Goal: Information Seeking & Learning: Learn about a topic

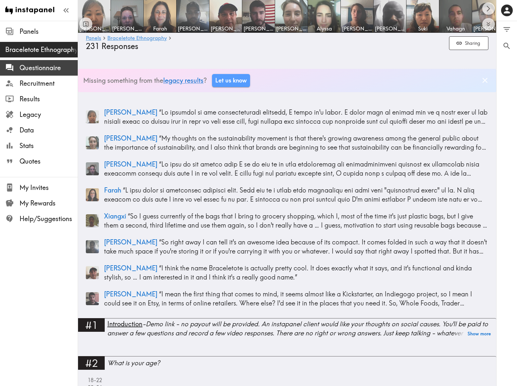
click at [30, 69] on span "Questionnaire" at bounding box center [49, 67] width 58 height 9
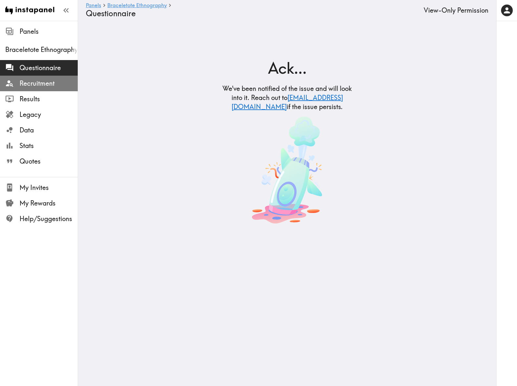
click at [33, 83] on span "Recruitment" at bounding box center [49, 83] width 58 height 9
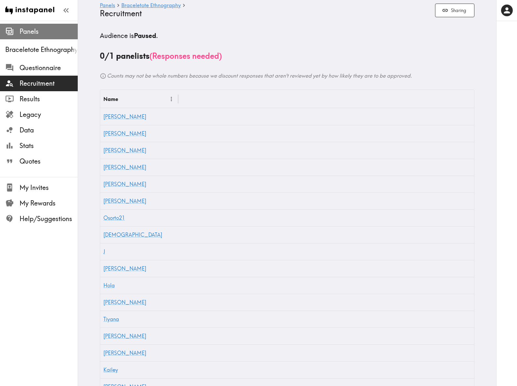
click at [24, 32] on span "Panels" at bounding box center [49, 31] width 58 height 9
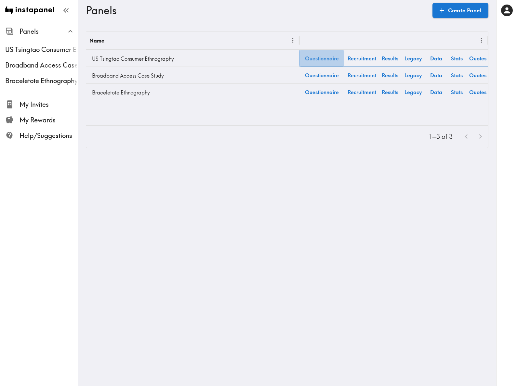
click at [328, 59] on link "Questionnaire" at bounding box center [321, 58] width 45 height 17
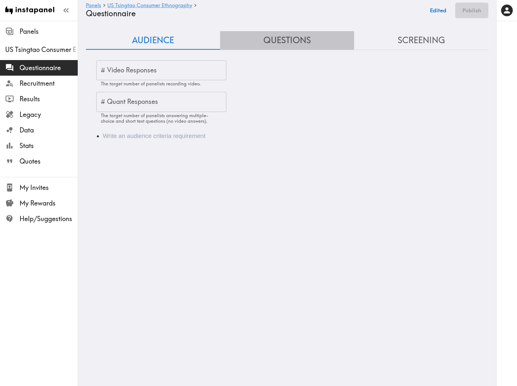
click at [294, 43] on button "Questions" at bounding box center [287, 40] width 134 height 19
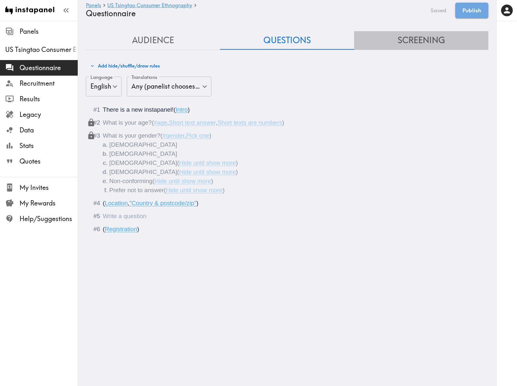
click at [415, 41] on button "Screening" at bounding box center [421, 40] width 134 height 19
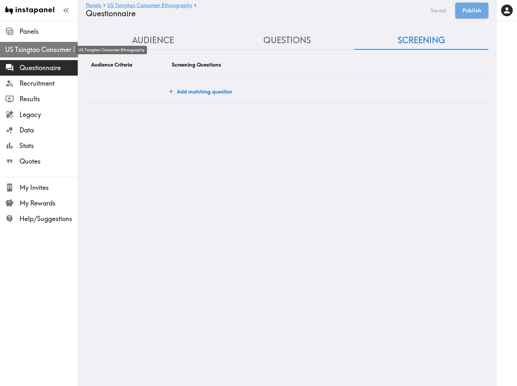
click at [38, 48] on span "US Tsingtao Consumer Ethnography" at bounding box center [41, 49] width 72 height 9
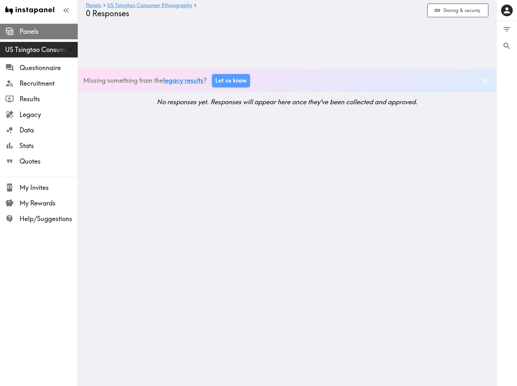
click at [31, 32] on span "Panels" at bounding box center [49, 31] width 58 height 9
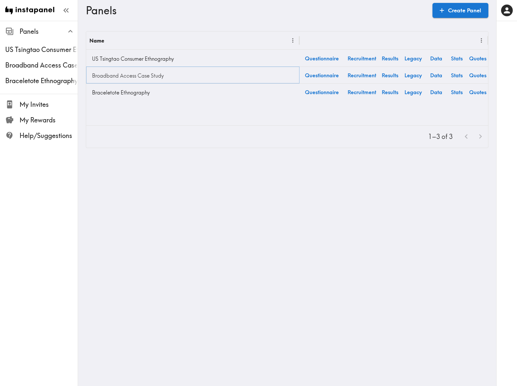
click at [122, 75] on link "Broadband Access Case Study" at bounding box center [192, 75] width 207 height 13
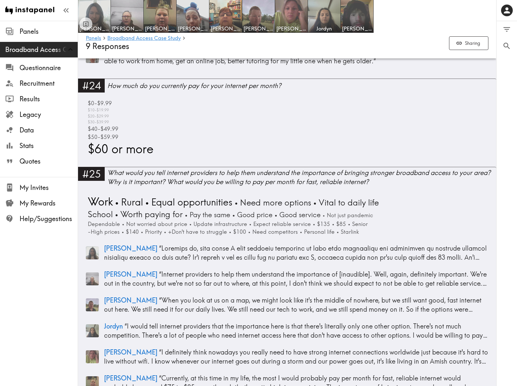
scroll to position [3012, 0]
click at [29, 160] on span "Quotes" at bounding box center [49, 161] width 58 height 9
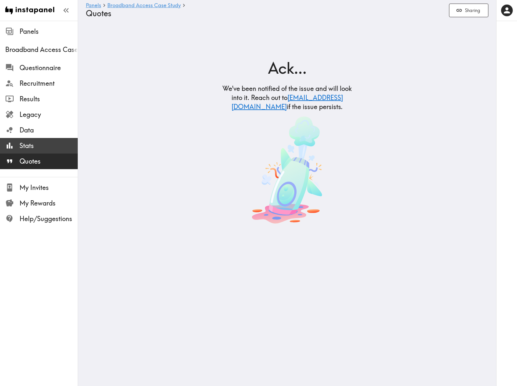
click at [29, 143] on span "Stats" at bounding box center [49, 145] width 58 height 9
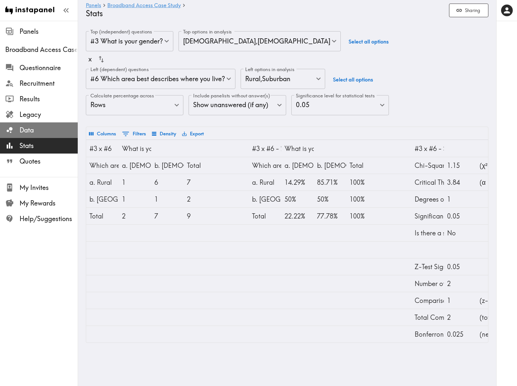
click at [40, 131] on span "Data" at bounding box center [49, 130] width 58 height 9
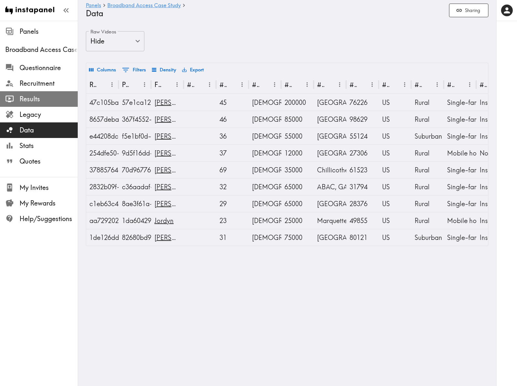
click at [39, 100] on span "Results" at bounding box center [49, 99] width 58 height 9
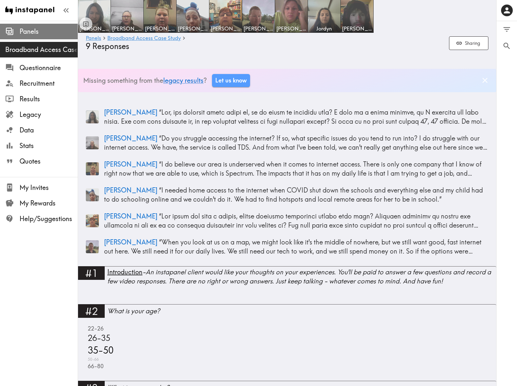
click at [35, 32] on span "Panels" at bounding box center [49, 31] width 58 height 9
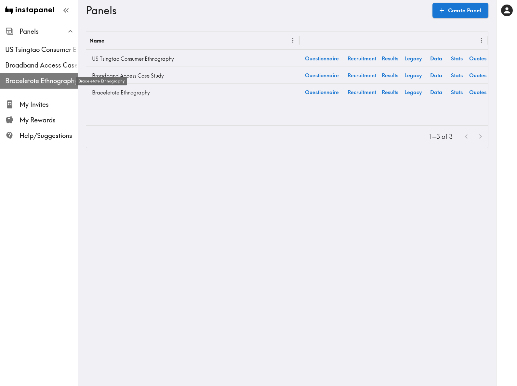
click at [42, 80] on span "Braceletote Ethnography" at bounding box center [41, 80] width 72 height 9
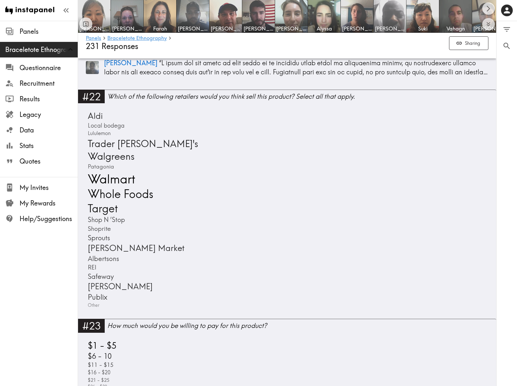
scroll to position [3153, 0]
